Goal: Use online tool/utility: Utilize a website feature to perform a specific function

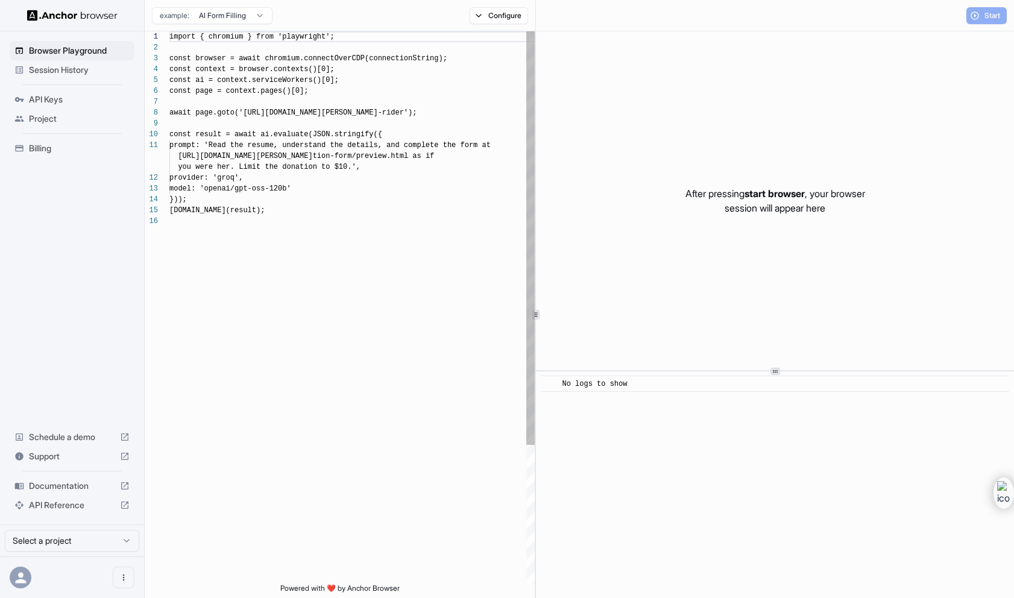
scroll to position [108, 0]
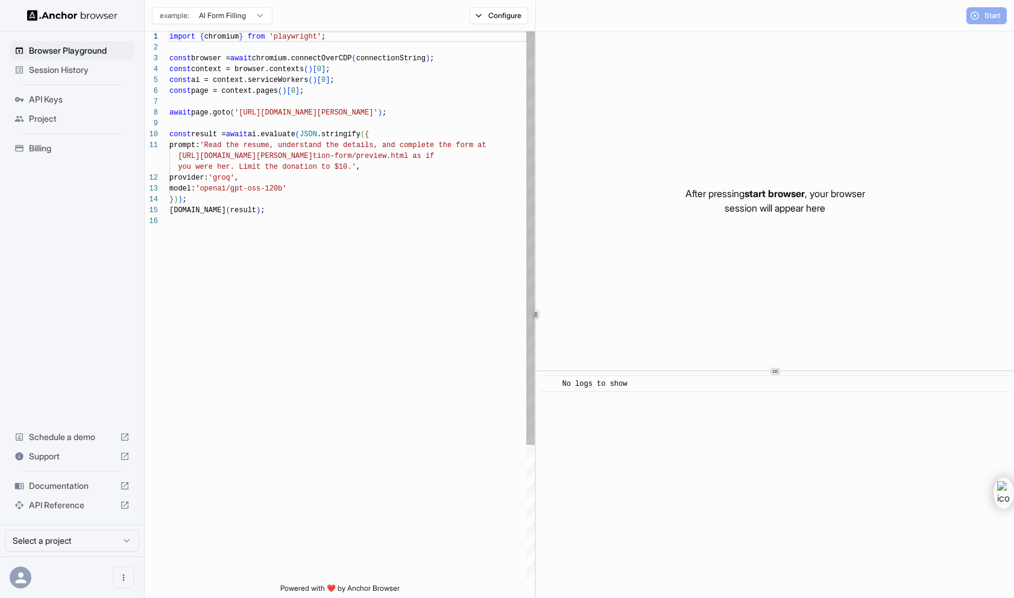
scroll to position [108, 0]
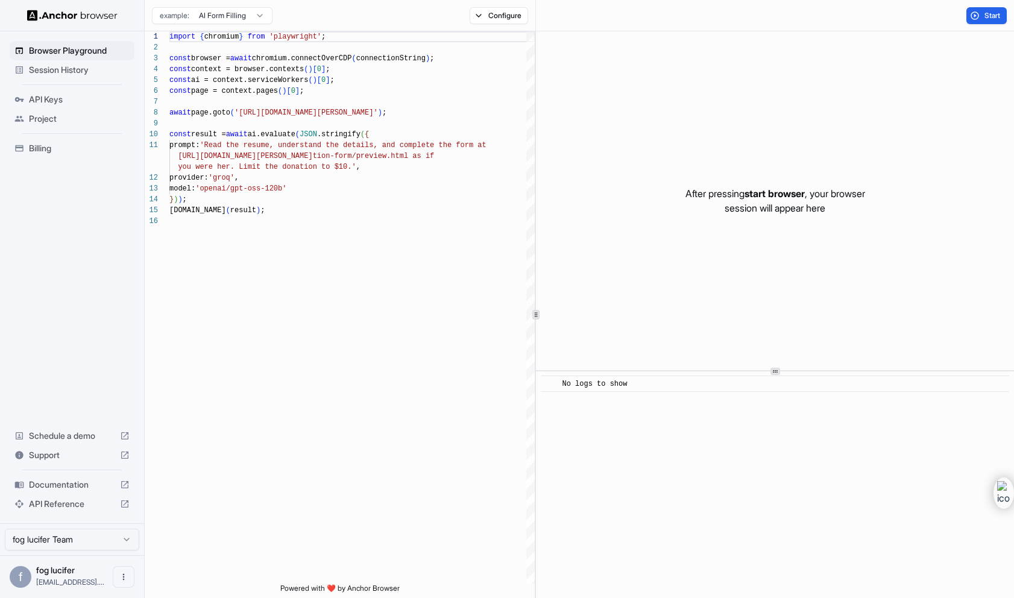
click at [247, 13] on html "Browser Playground Session History API Keys Project Billing Schedule a demo Sup…" at bounding box center [507, 299] width 1014 height 598
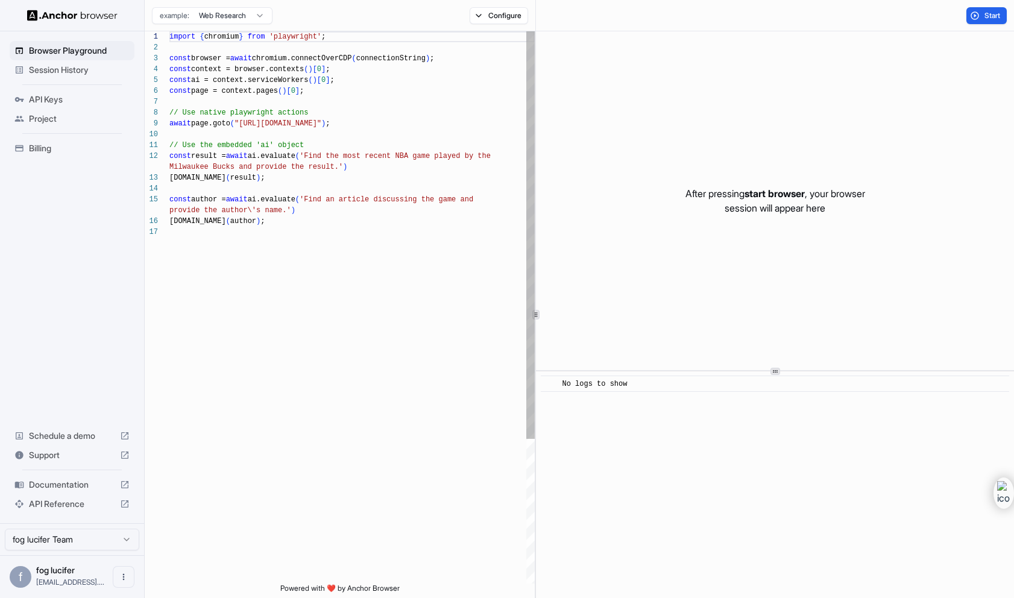
type textarea "**********"
click at [304, 224] on div "import { chromium } from 'playwright' ; const browser = await chromium.connectO…" at bounding box center [351, 404] width 365 height 747
click at [309, 213] on div "import { chromium } from 'playwright' ; const browser = await chromium.connectO…" at bounding box center [351, 404] width 365 height 747
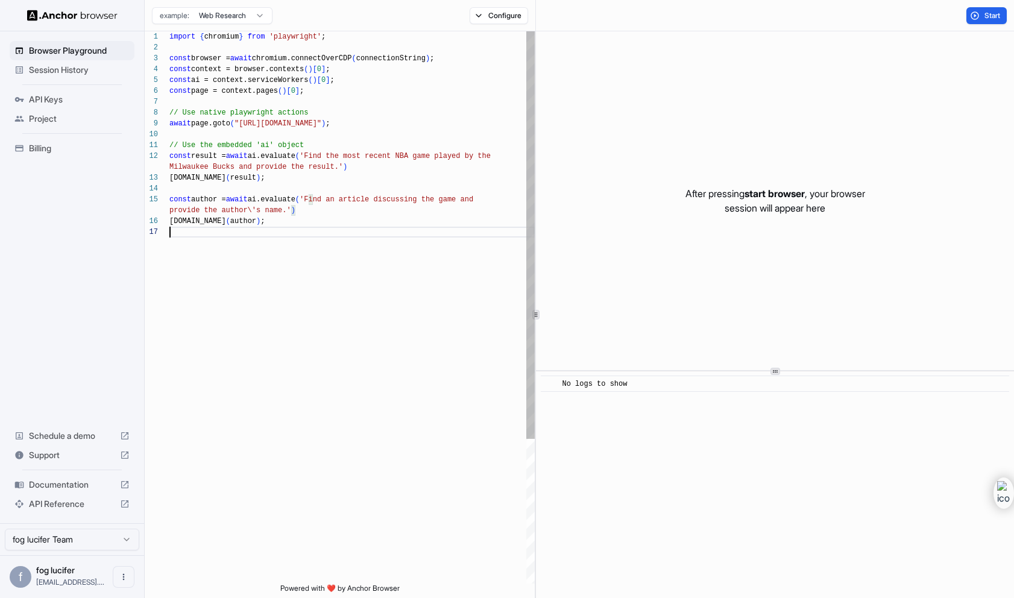
scroll to position [87, 0]
click at [290, 230] on div "import { chromium } from 'playwright' ; const browser = await chromium.connectO…" at bounding box center [351, 404] width 365 height 747
click at [310, 216] on div "import { chromium } from 'playwright' ; const browser = await chromium.connectO…" at bounding box center [351, 404] width 365 height 747
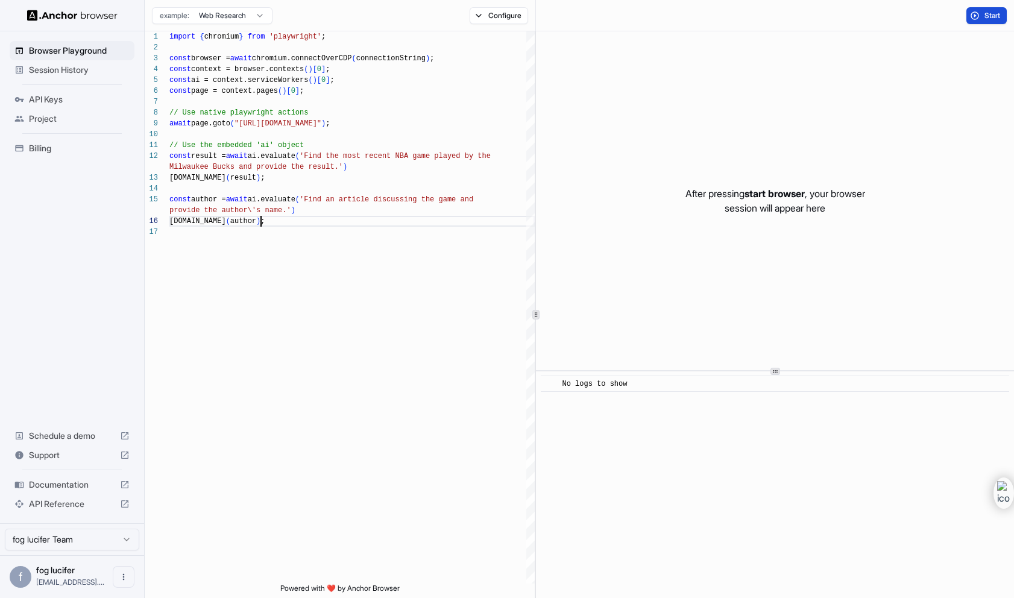
click at [986, 16] on span "Start" at bounding box center [992, 16] width 17 height 10
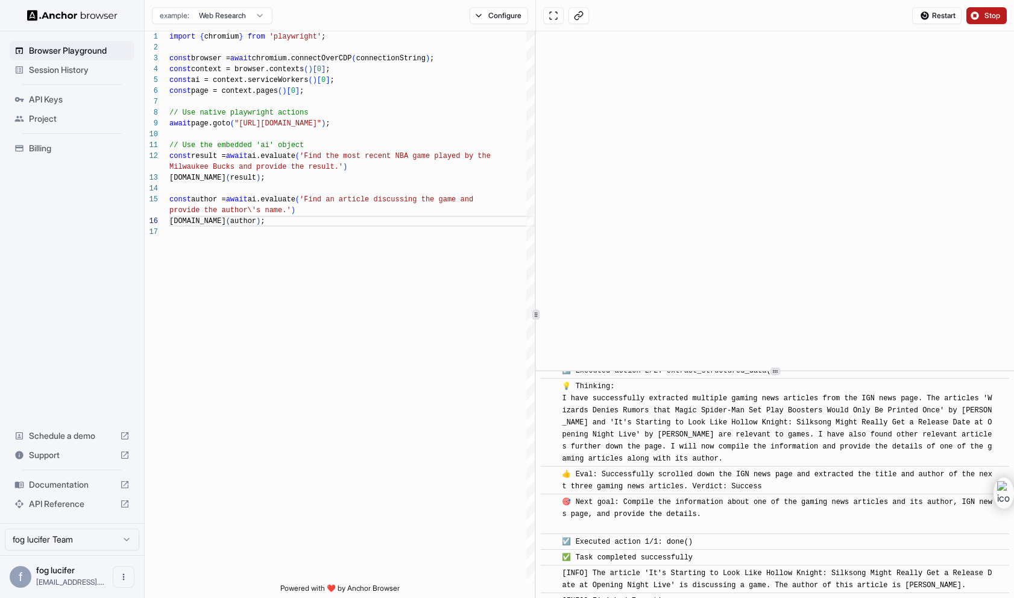
scroll to position [6468, 0]
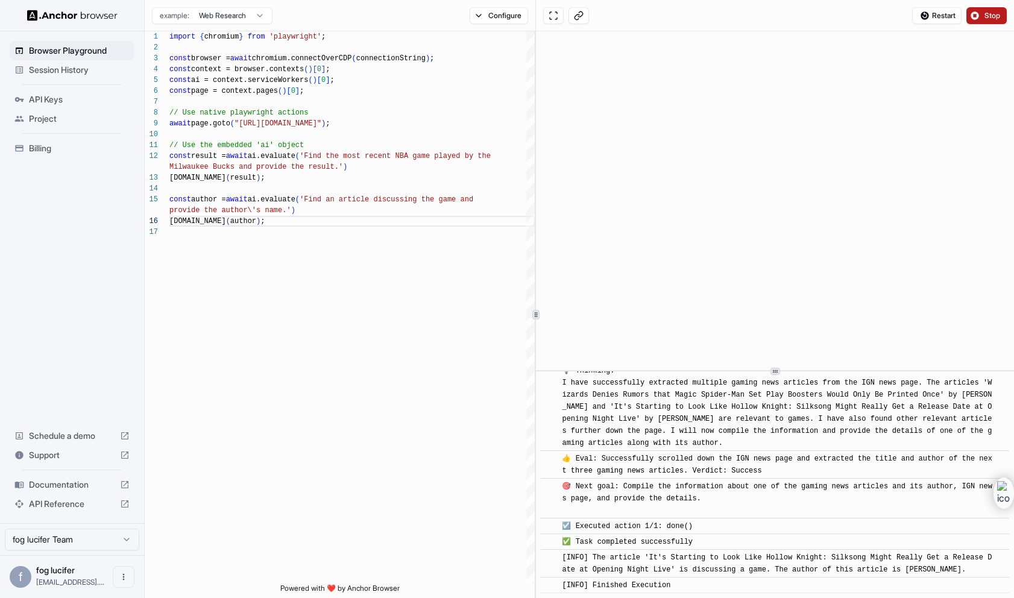
click at [70, 503] on span "API Reference" at bounding box center [72, 504] width 86 height 12
